Goal: Information Seeking & Learning: Ask a question

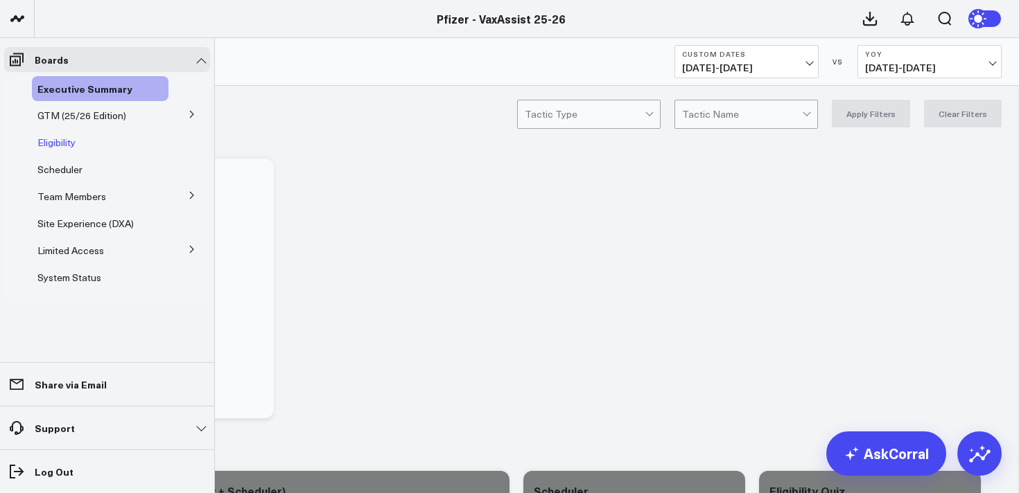
click at [58, 142] on span "Eligibility" at bounding box center [56, 142] width 38 height 13
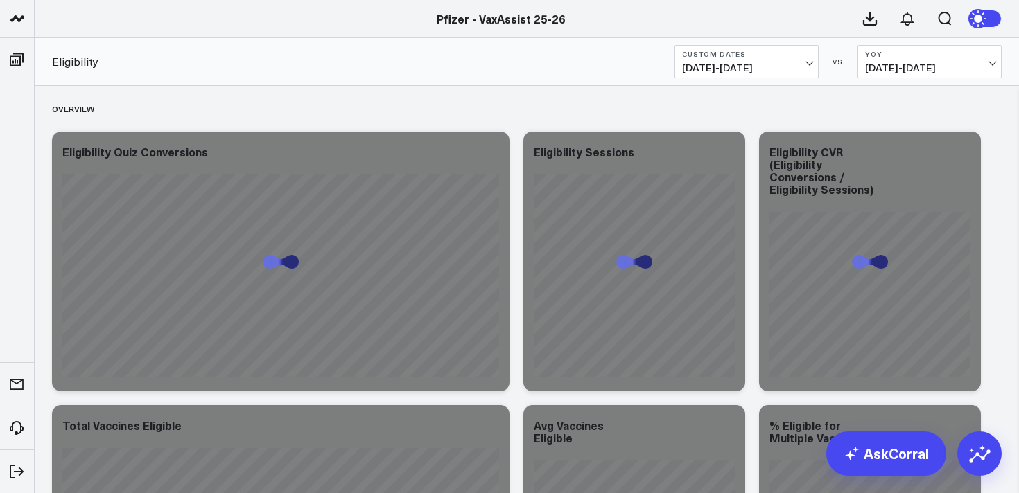
click at [716, 65] on span "09/06/25 - 09/12/25" at bounding box center [746, 67] width 129 height 11
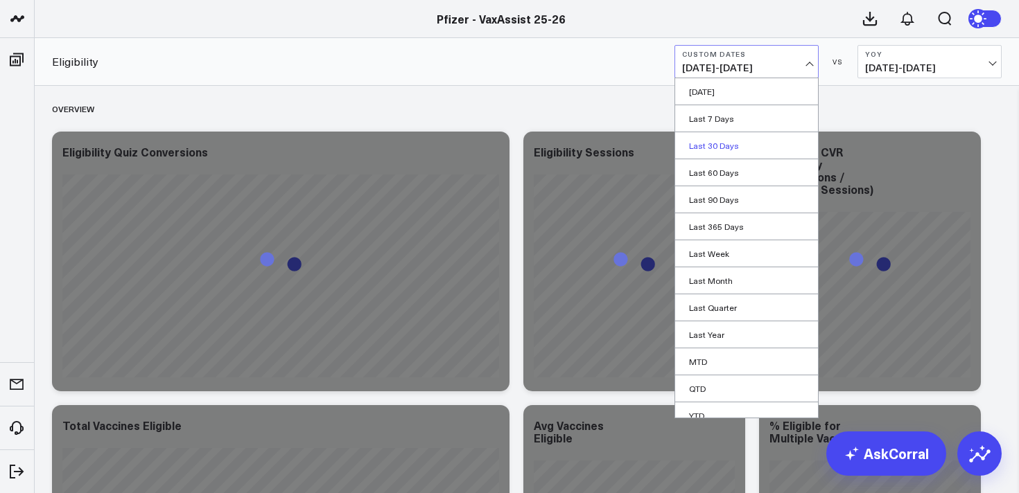
click at [715, 146] on link "Last 30 Days" at bounding box center [746, 145] width 143 height 26
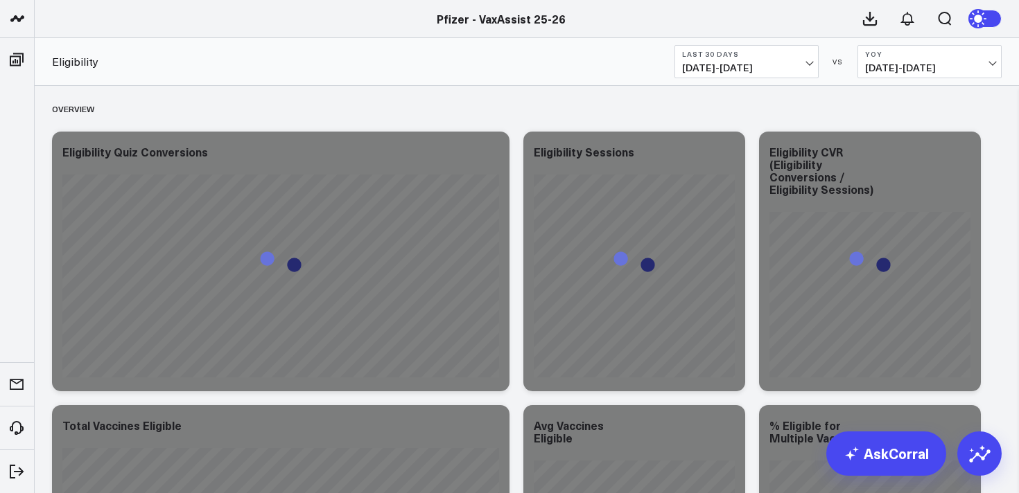
click at [739, 72] on span "08/18/25 - 09/16/25" at bounding box center [746, 67] width 129 height 11
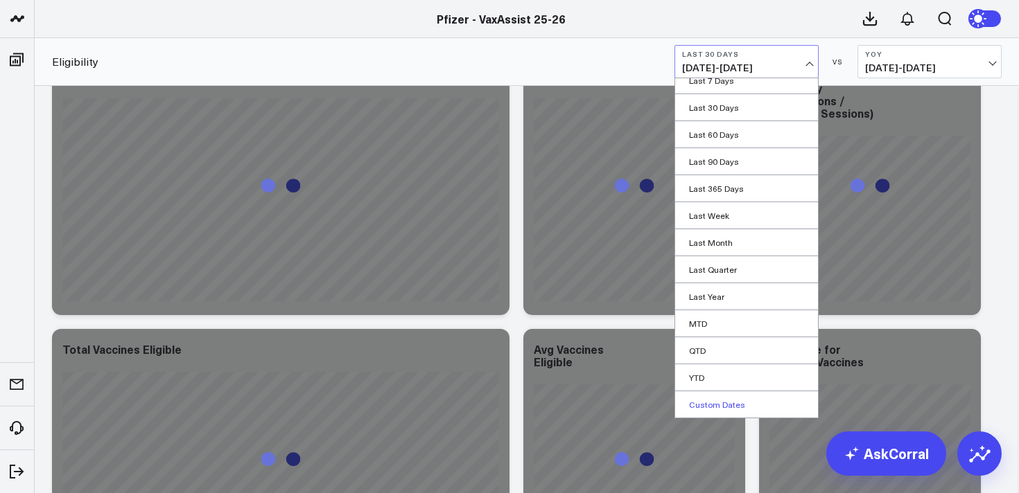
scroll to position [78, 0]
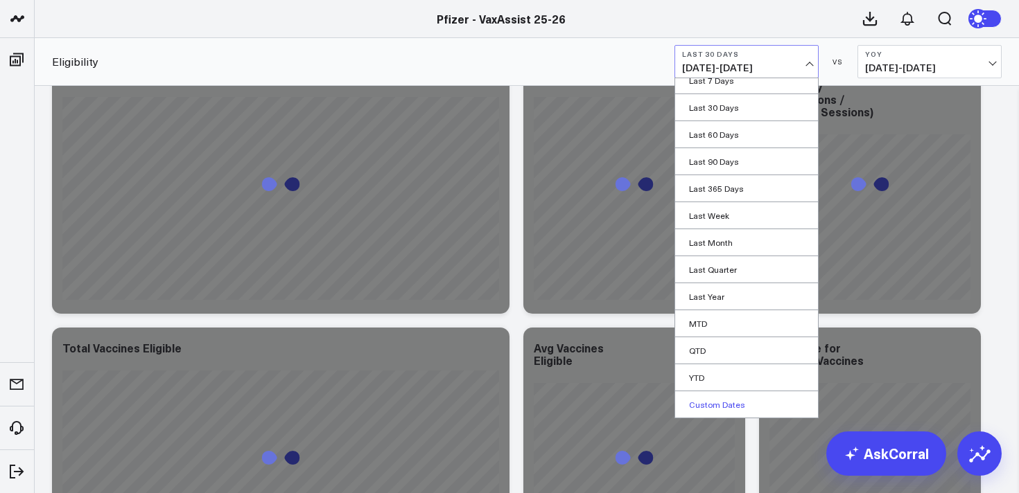
click at [722, 403] on link "Custom Dates" at bounding box center [746, 404] width 143 height 26
select select "8"
select select "2025"
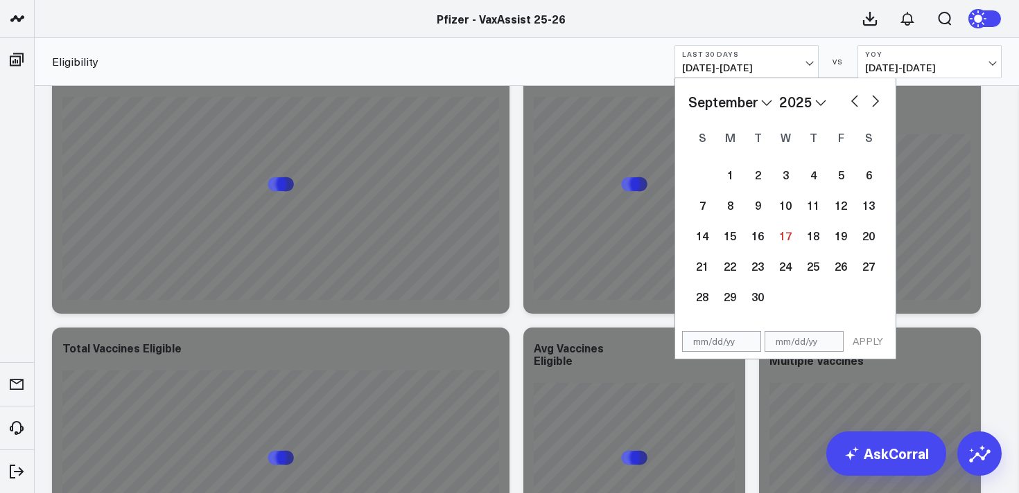
click at [853, 96] on button "button" at bounding box center [854, 99] width 14 height 17
select select "7"
select select "2025"
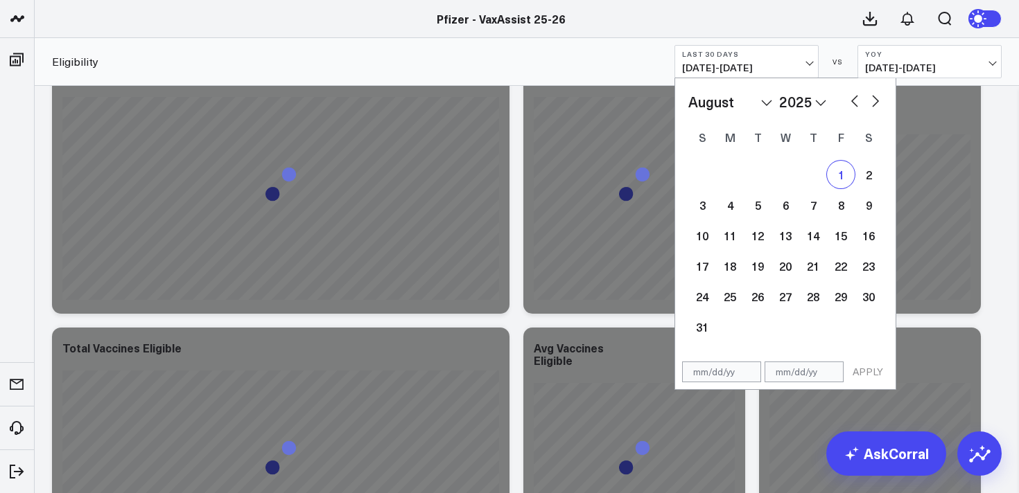
click at [841, 173] on div "1" at bounding box center [841, 175] width 28 height 28
type input "[DATE]"
select select "7"
select select "2025"
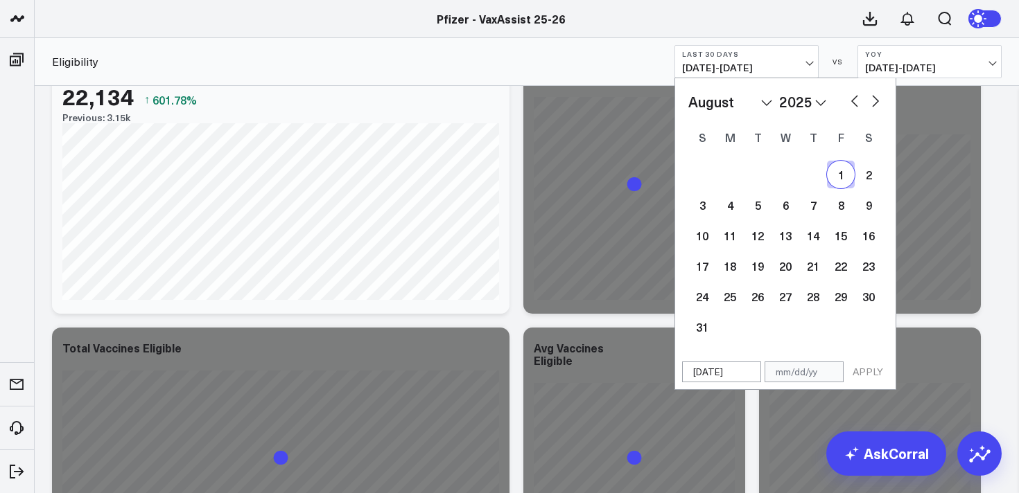
click at [872, 98] on button "button" at bounding box center [875, 99] width 14 height 17
select select "8"
select select "2025"
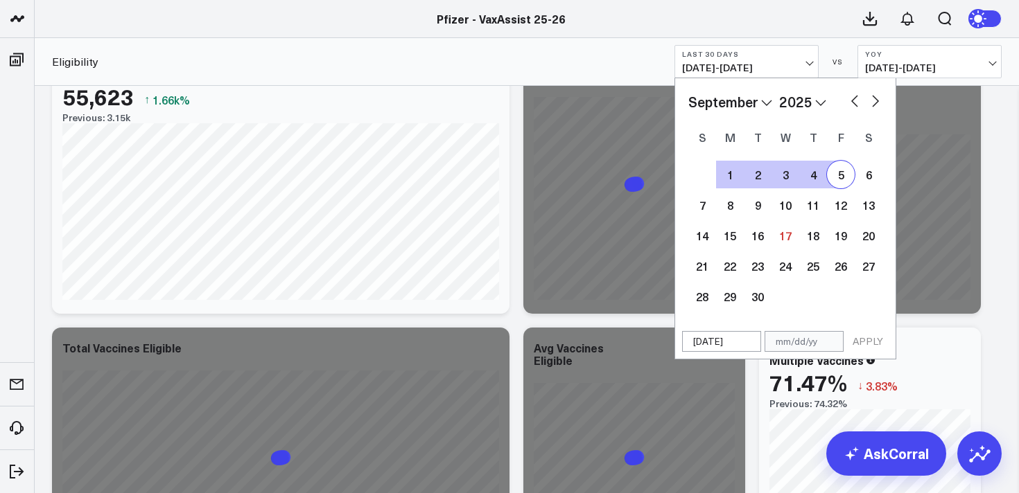
click at [855, 100] on button "button" at bounding box center [854, 99] width 14 height 17
select select "7"
select select "2025"
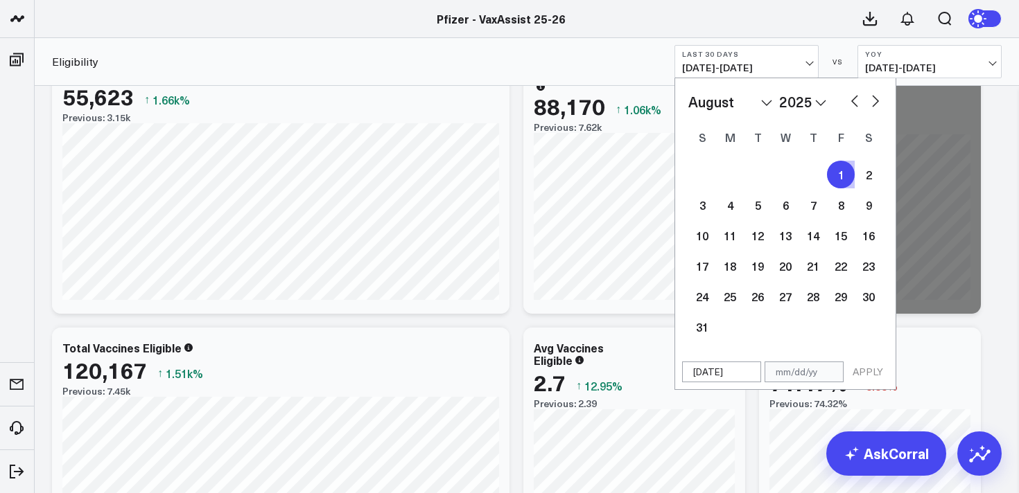
click at [877, 98] on button "button" at bounding box center [875, 99] width 14 height 17
select select "8"
select select "2025"
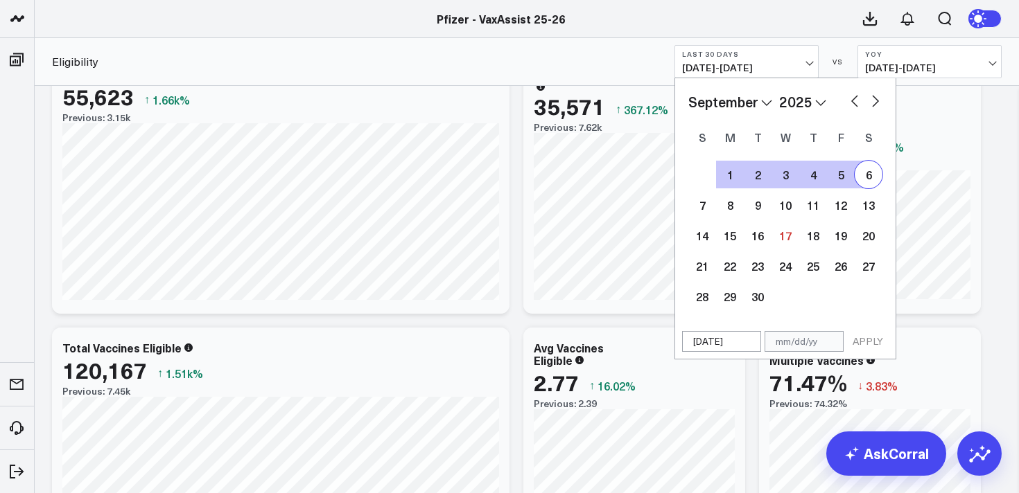
click at [854, 99] on button "button" at bounding box center [854, 99] width 14 height 17
select select "7"
select select "2025"
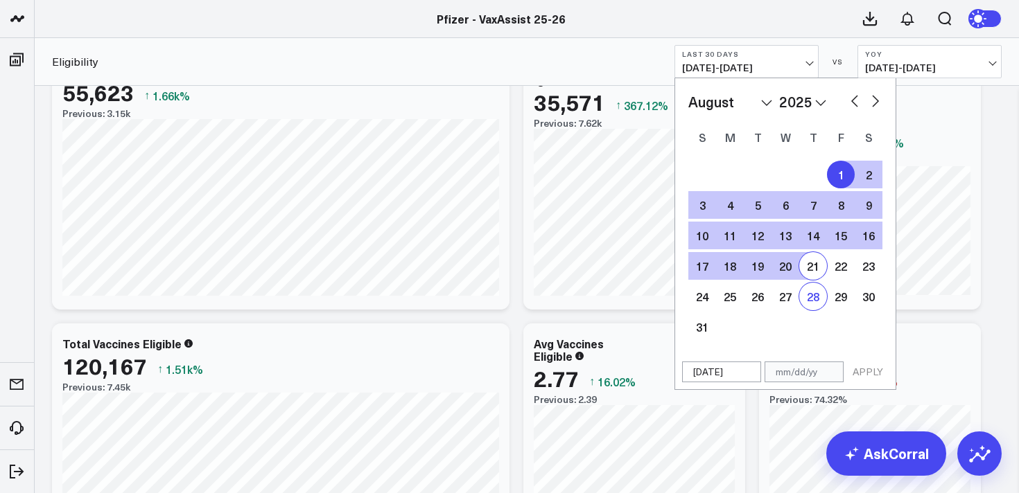
scroll to position [82, 0]
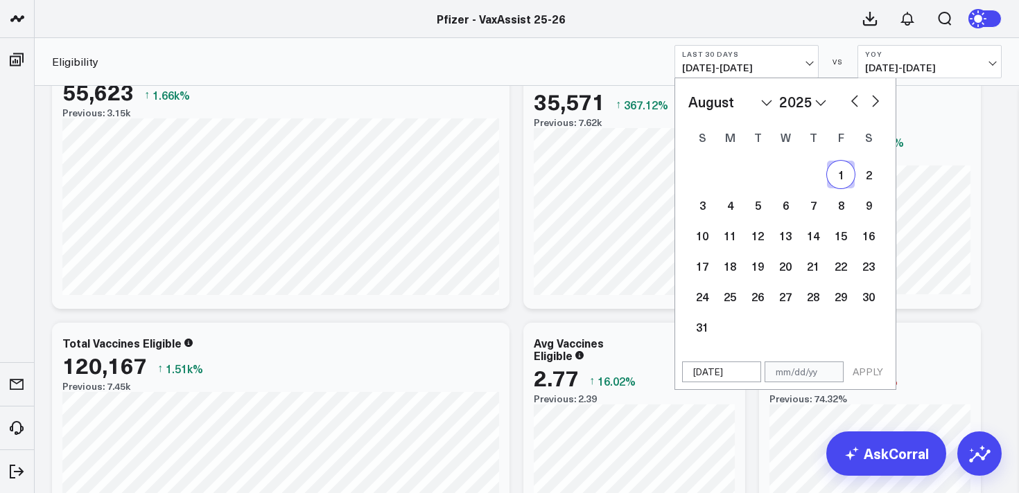
click at [875, 94] on button "button" at bounding box center [875, 99] width 14 height 17
select select "8"
select select "2025"
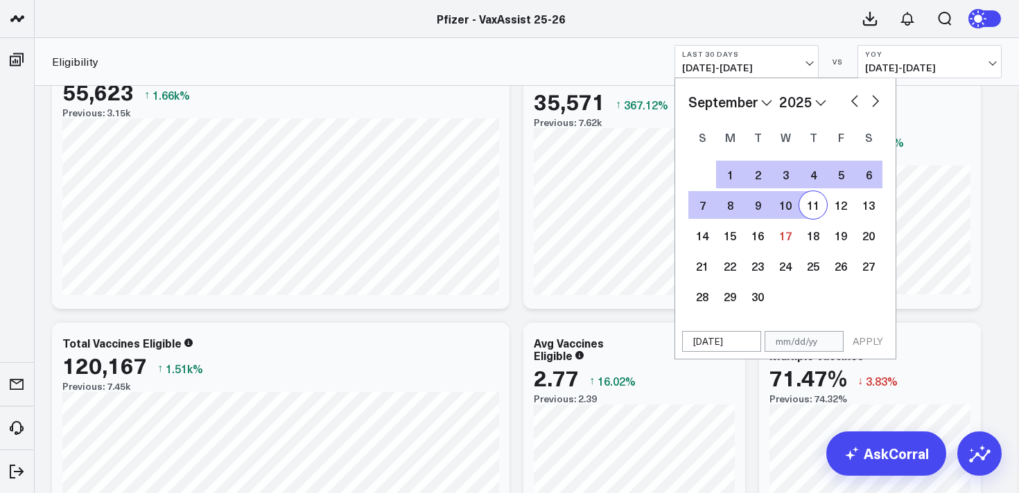
click at [811, 203] on div "11" at bounding box center [813, 205] width 28 height 28
type input "[DATE]"
select select "8"
select select "2025"
click at [863, 339] on button "APPLY" at bounding box center [868, 341] width 42 height 21
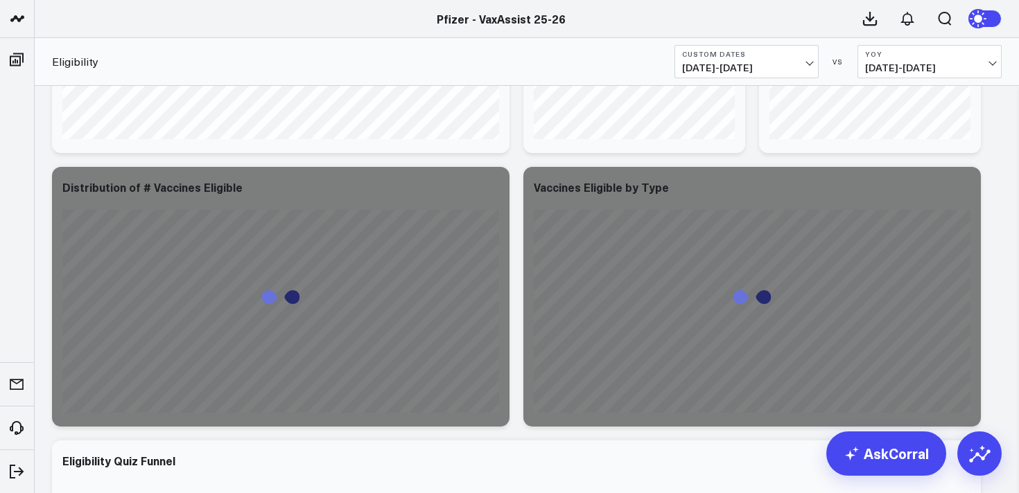
scroll to position [513, 0]
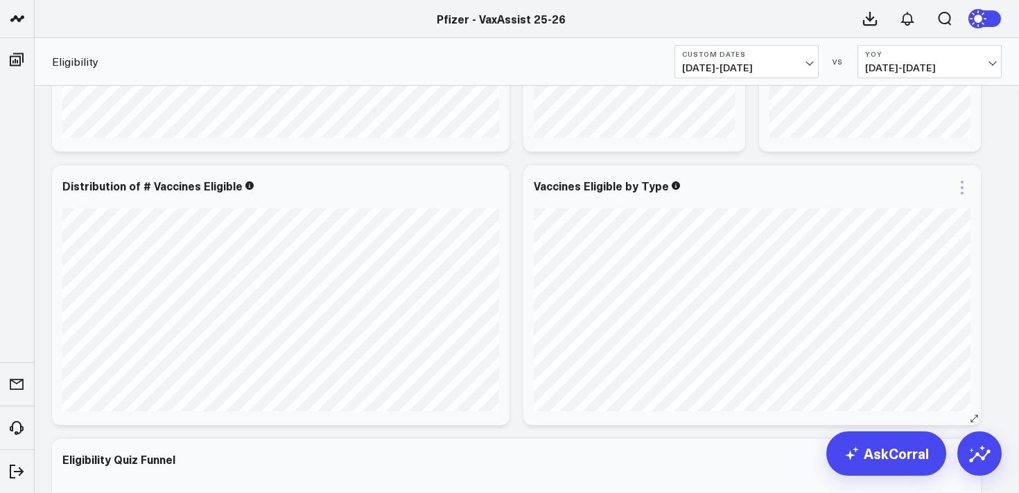
click at [960, 186] on icon at bounding box center [961, 187] width 17 height 17
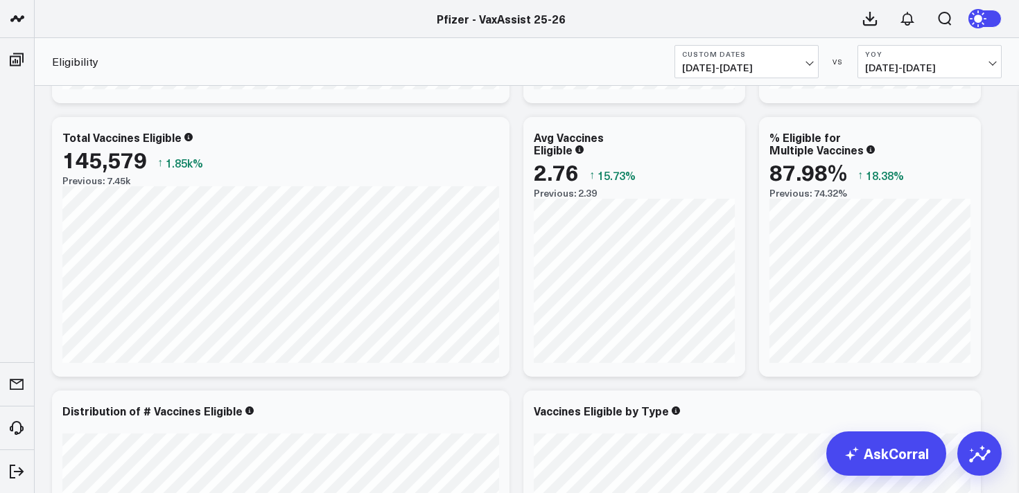
scroll to position [290, 0]
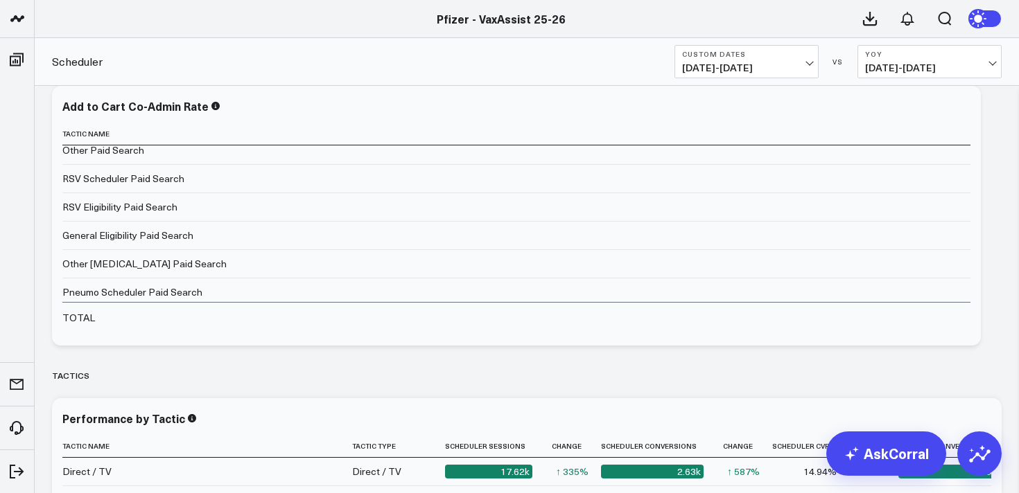
scroll to position [3527, 0]
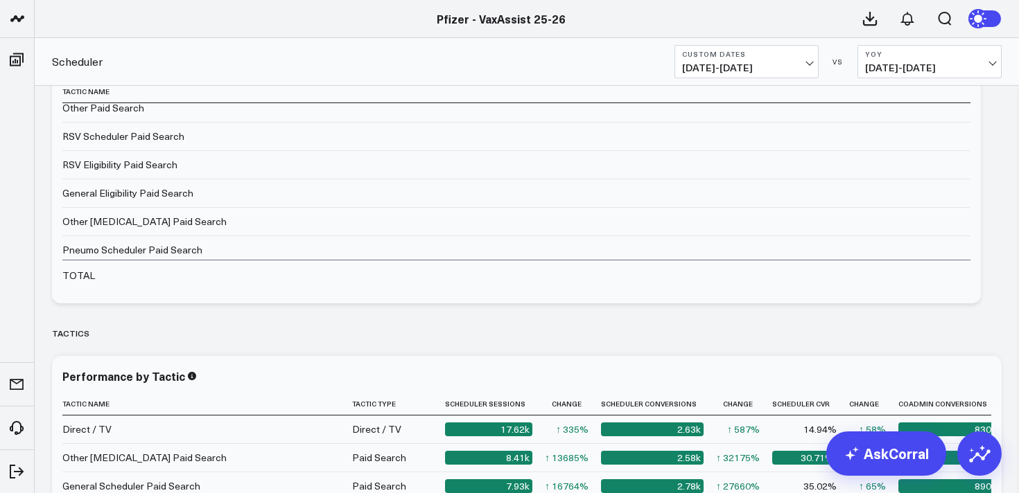
click at [916, 71] on span "09/06/24 - 09/12/24" at bounding box center [929, 67] width 129 height 11
click at [875, 143] on link "YoY" at bounding box center [929, 145] width 143 height 26
click at [755, 76] on button "Custom Dates 08/01/25 - 09/11/25" at bounding box center [746, 61] width 144 height 33
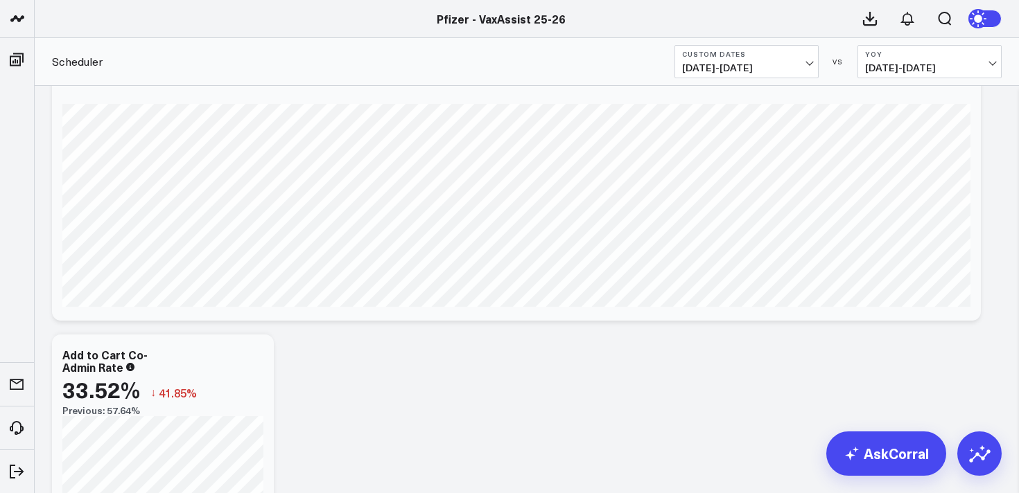
scroll to position [2952, 0]
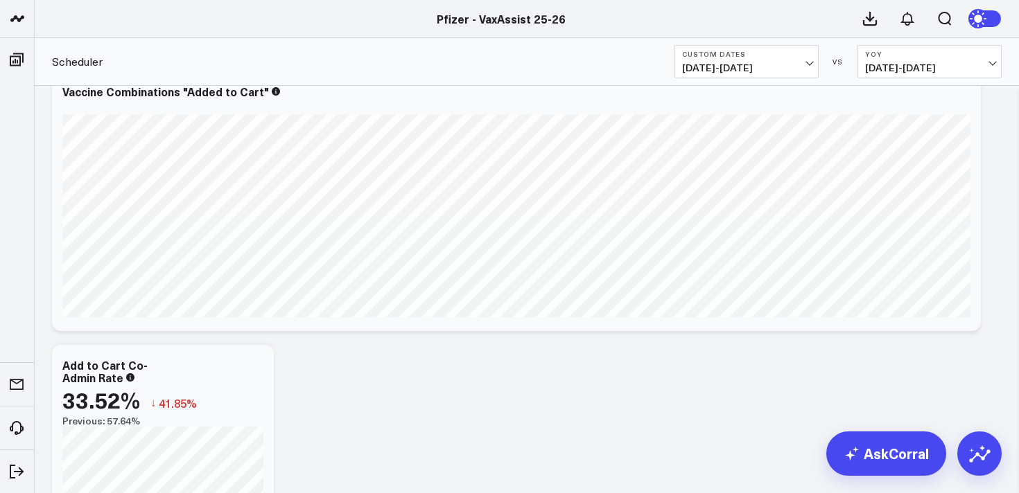
click at [892, 65] on span "09/06/24 - 09/12/24" at bounding box center [929, 67] width 129 height 11
click at [905, 197] on link "Custom Dates" at bounding box center [929, 199] width 143 height 26
select select "8"
select select "2025"
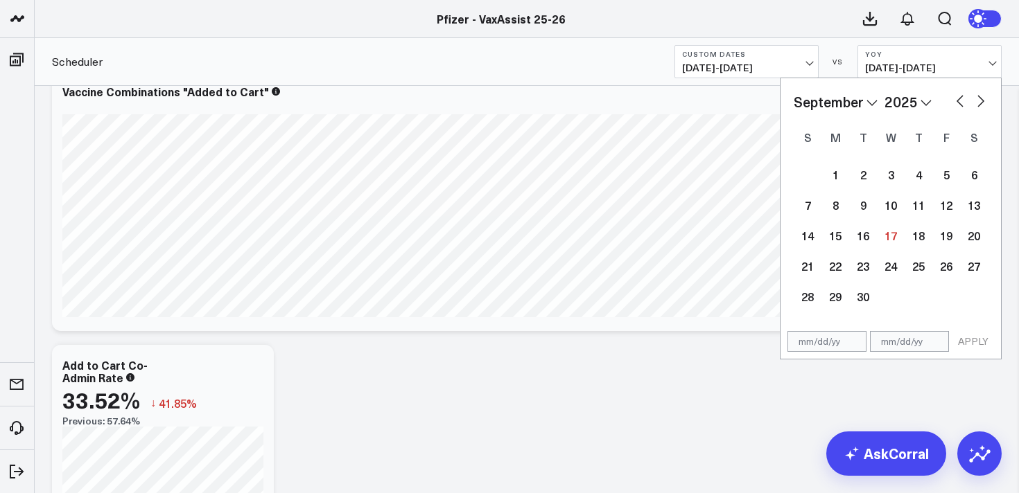
click at [962, 97] on button "button" at bounding box center [960, 99] width 14 height 17
select select "7"
select select "2025"
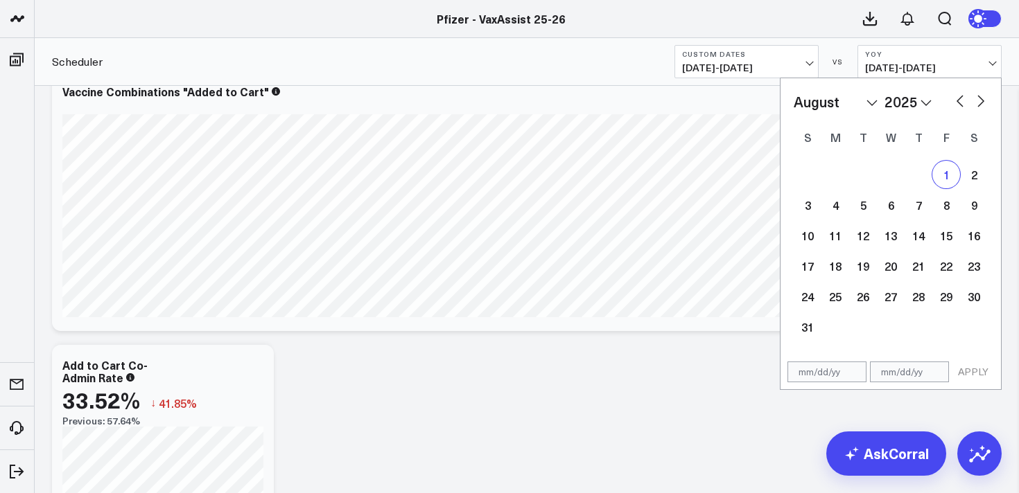
click at [948, 175] on div "1" at bounding box center [946, 175] width 28 height 28
type input "[DATE]"
select select "7"
select select "2025"
click at [983, 103] on button "button" at bounding box center [980, 99] width 14 height 17
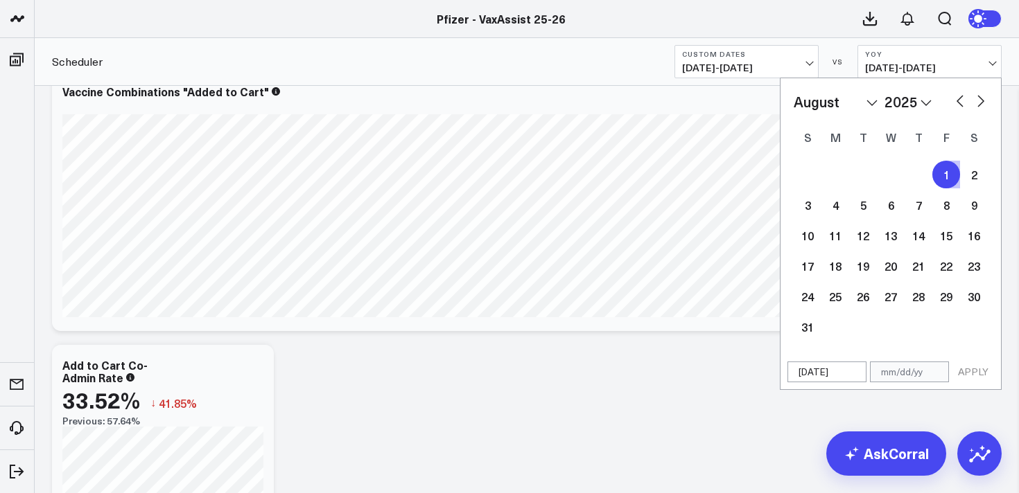
select select "8"
select select "2025"
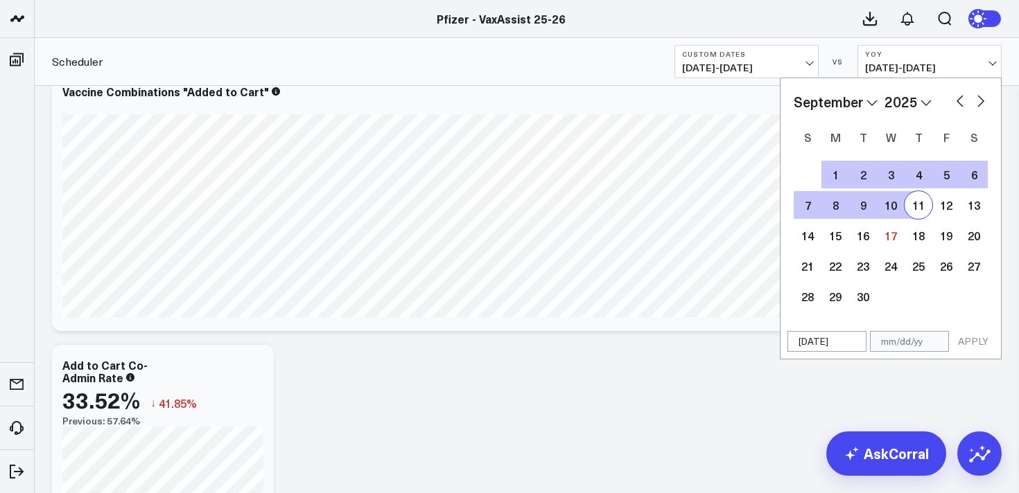
click at [921, 205] on div "11" at bounding box center [918, 205] width 28 height 28
type input "[DATE]"
select select "8"
select select "2025"
click at [980, 340] on button "APPLY" at bounding box center [973, 341] width 42 height 21
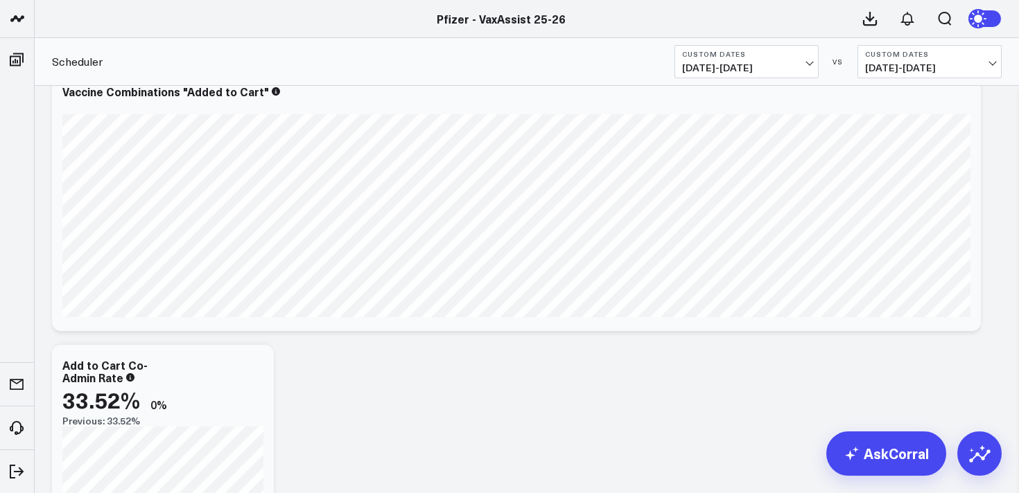
scroll to position [2983, 0]
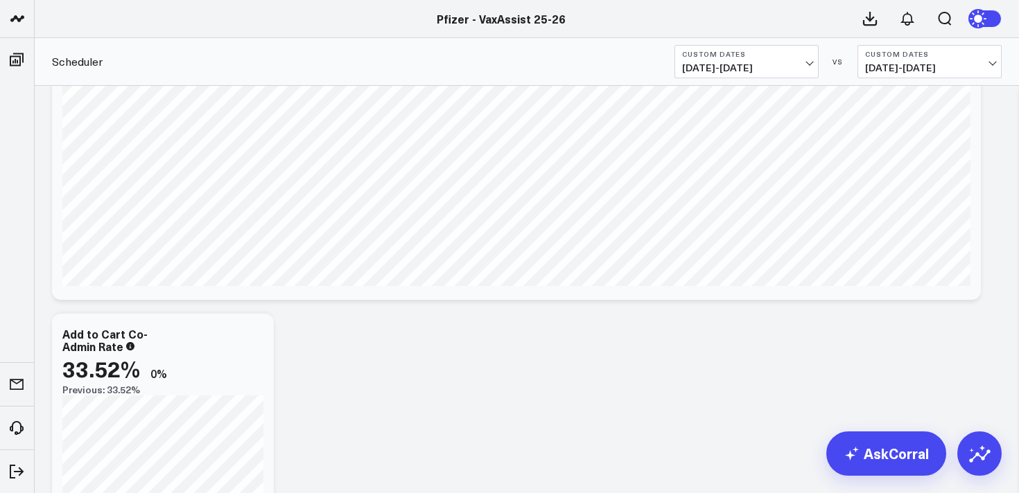
click at [967, 69] on span "08/01/25 - 09/11/25" at bounding box center [929, 67] width 129 height 11
click at [883, 143] on link "YoY" at bounding box center [929, 145] width 143 height 26
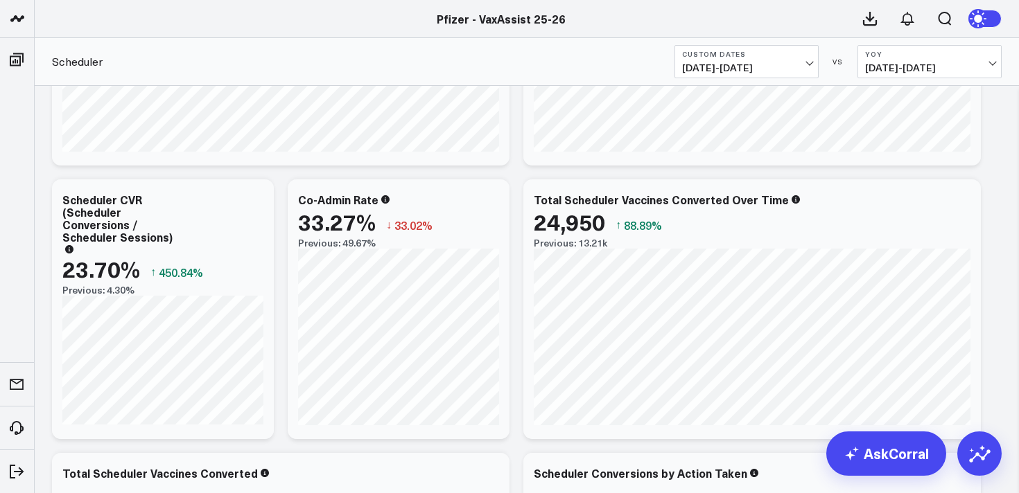
scroll to position [231, 0]
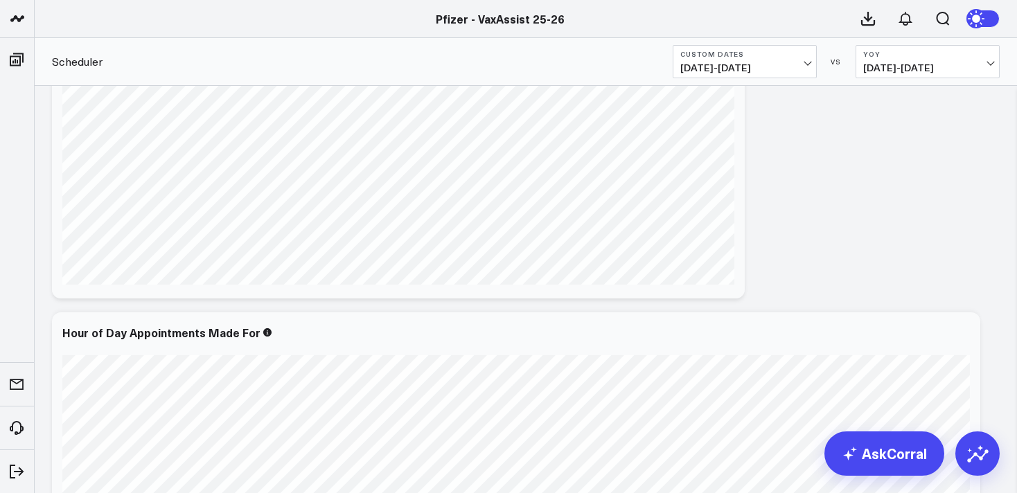
scroll to position [5147, 0]
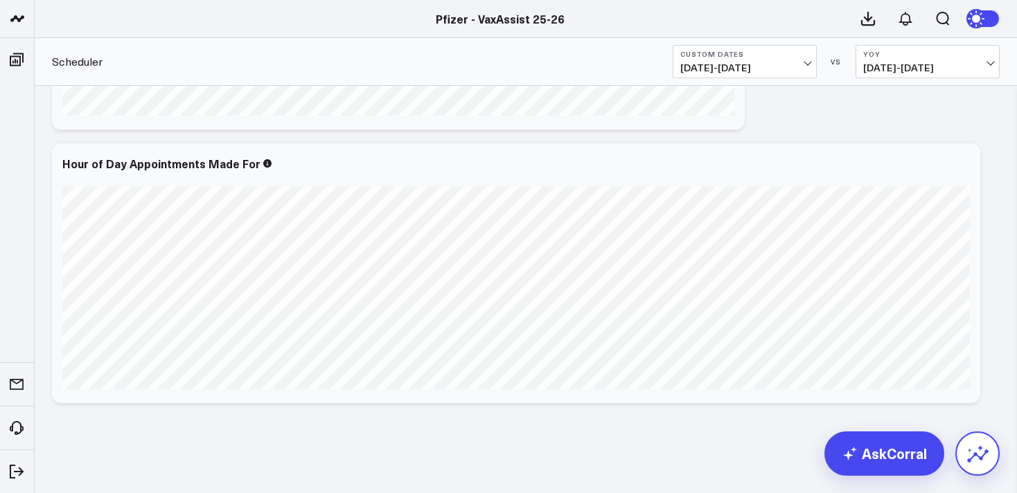
click at [976, 457] on icon at bounding box center [978, 454] width 22 height 22
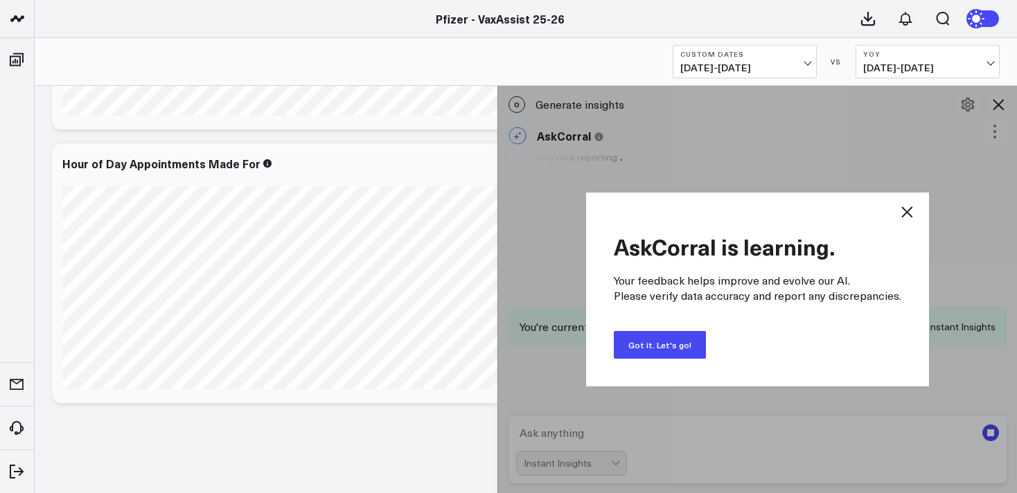
click at [667, 343] on button "Got it. Let's go!" at bounding box center [660, 345] width 92 height 28
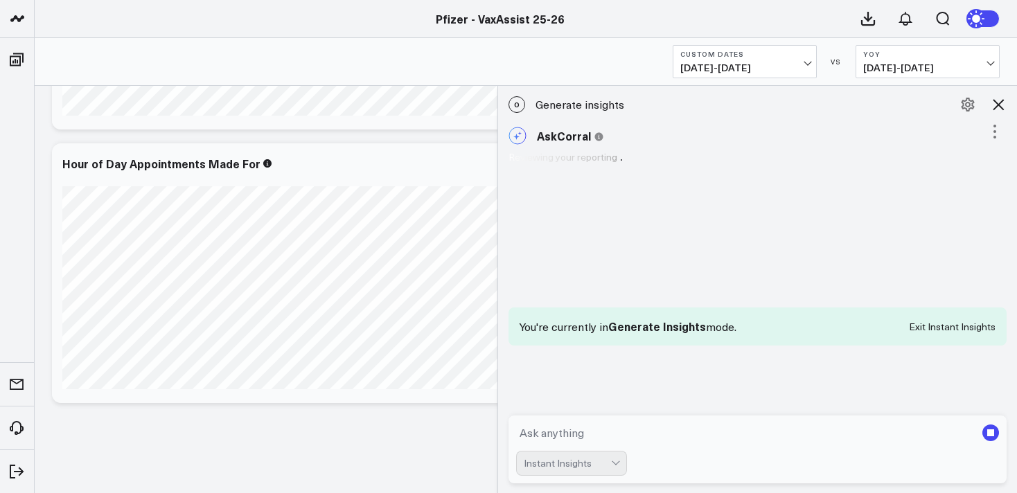
click at [644, 433] on textarea at bounding box center [745, 433] width 459 height 25
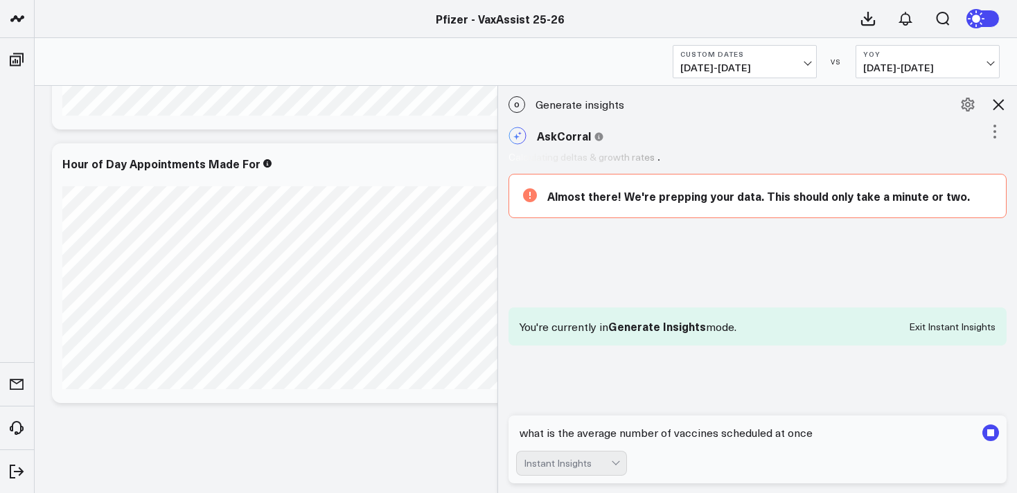
type textarea "what is the average number of vaccines scheduled at once?"
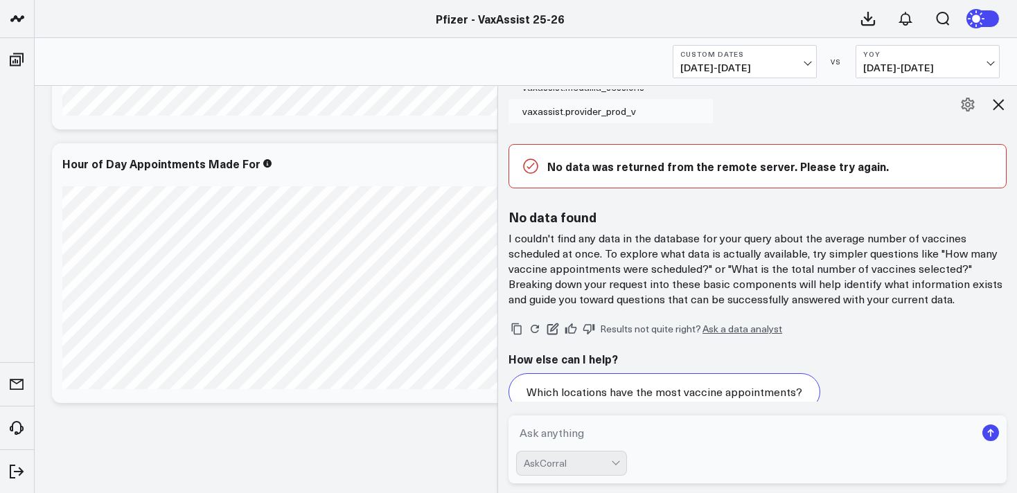
scroll to position [1837, 0]
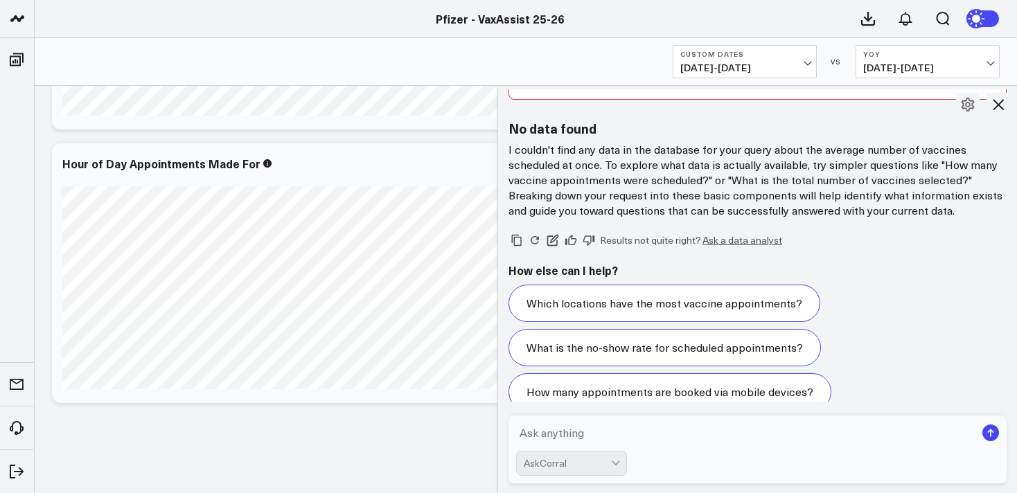
drag, startPoint x: 997, startPoint y: 109, endPoint x: 806, endPoint y: 62, distance: 197.0
click at [985, 105] on div "O Generate insights AskCorral This feature is experimental, yet powerful. Alway…" at bounding box center [757, 289] width 520 height 408
drag, startPoint x: 1000, startPoint y: 100, endPoint x: 774, endPoint y: 9, distance: 243.4
click at [982, 91] on div "O Generate insights AskCorral This feature is experimental, yet powerful. Alway…" at bounding box center [757, 289] width 520 height 408
